Goal: Find specific page/section: Find specific page/section

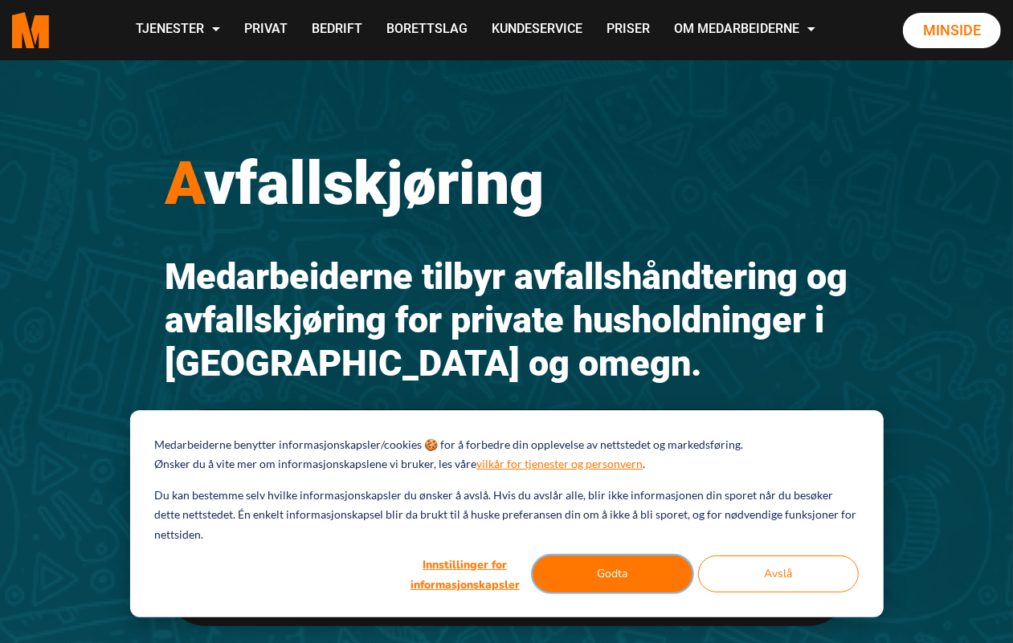
click at [620, 568] on button "Godta" at bounding box center [612, 574] width 161 height 37
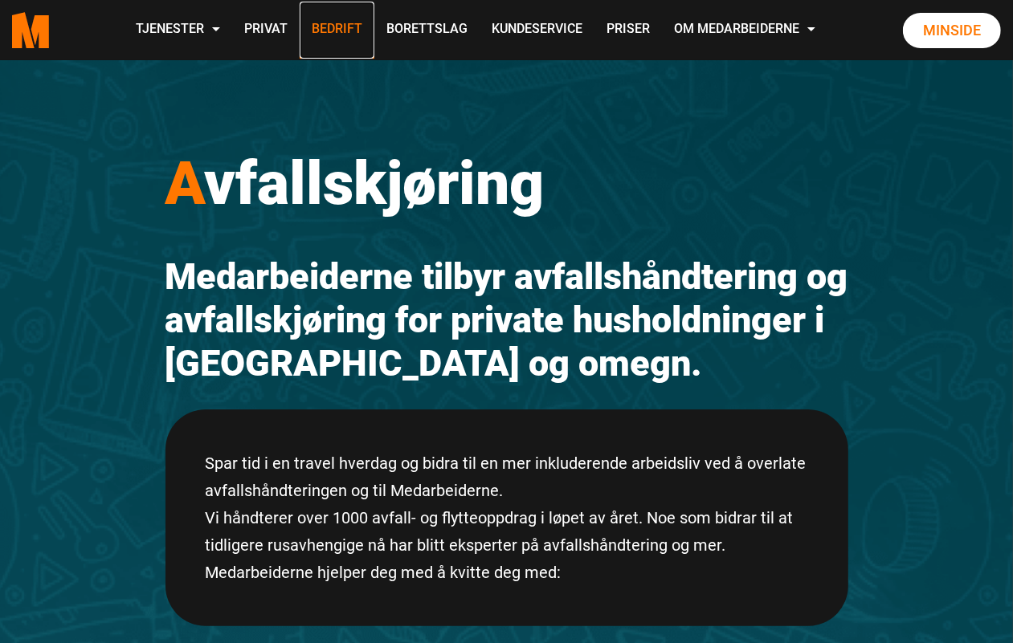
click at [332, 26] on link "Bedrift" at bounding box center [337, 30] width 75 height 57
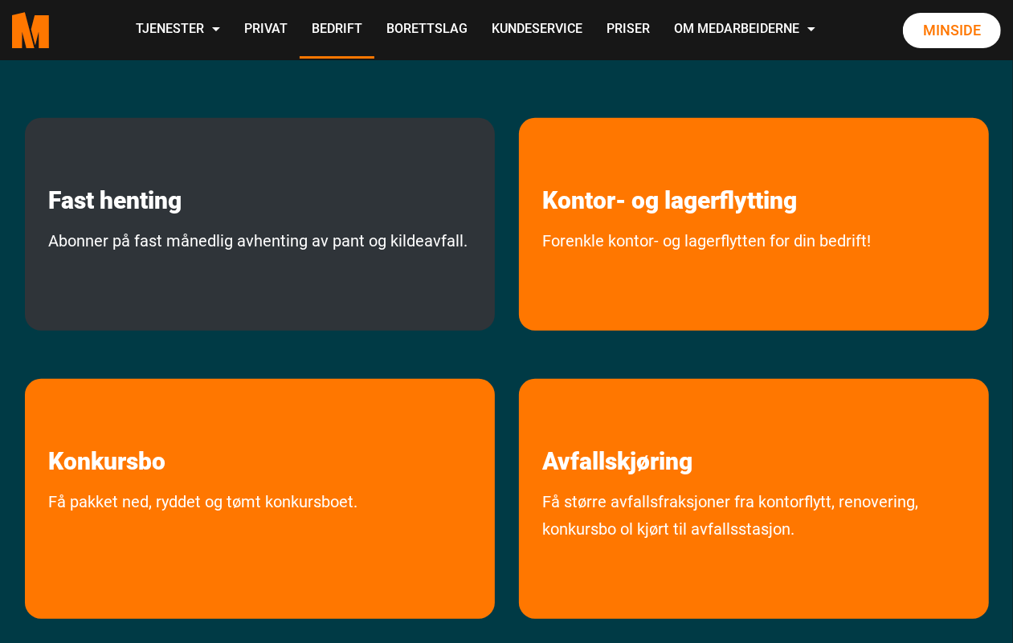
scroll to position [502, 0]
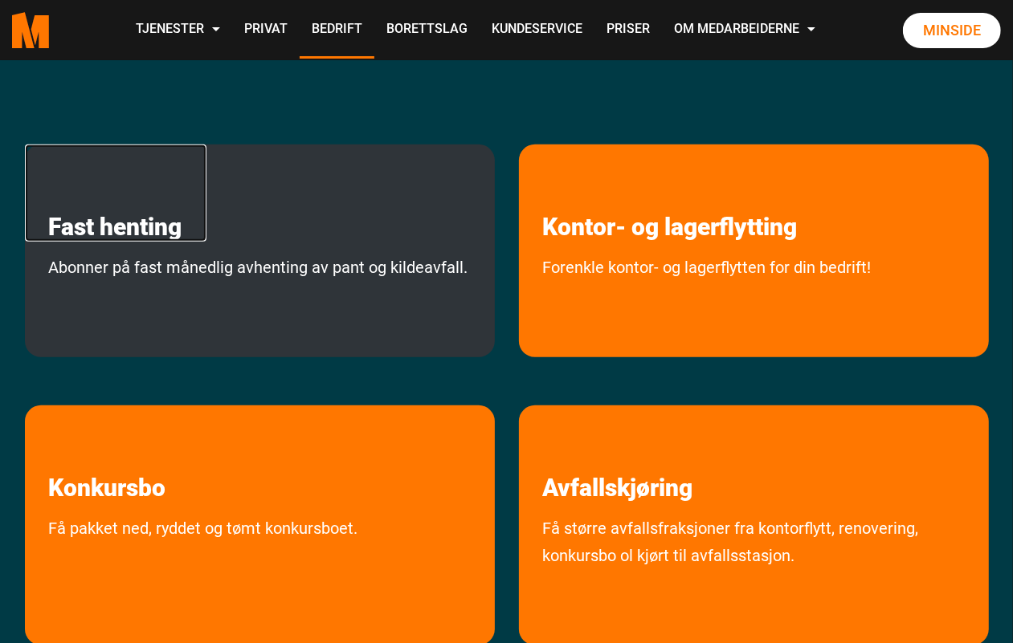
click at [135, 238] on link "Fast henting" at bounding box center [115, 193] width 181 height 97
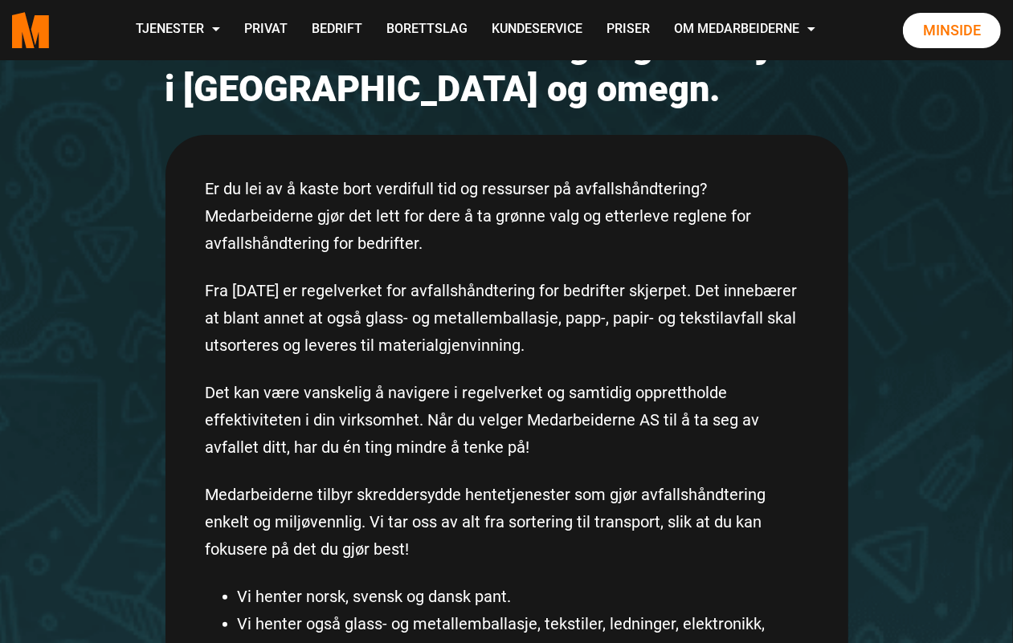
scroll to position [100, 0]
